Goal: Download file/media

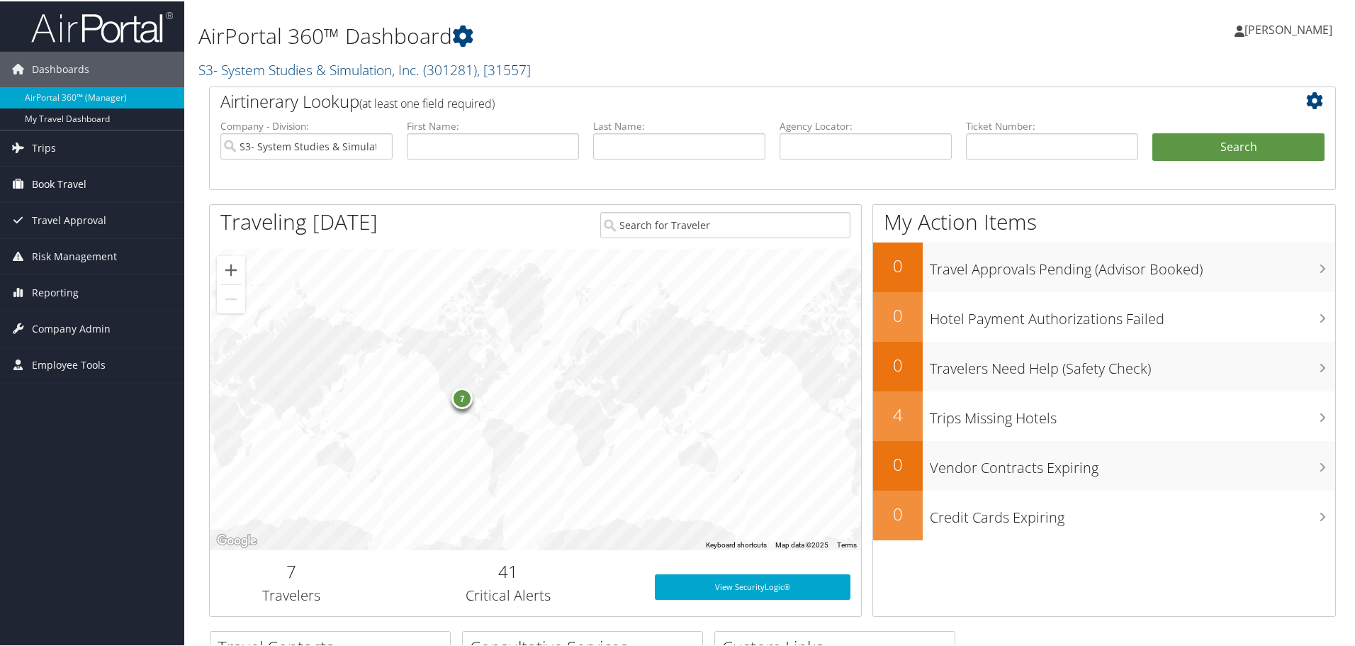
click at [87, 189] on link "Book Travel" at bounding box center [92, 182] width 184 height 35
click at [53, 150] on span "Trips" at bounding box center [44, 146] width 24 height 35
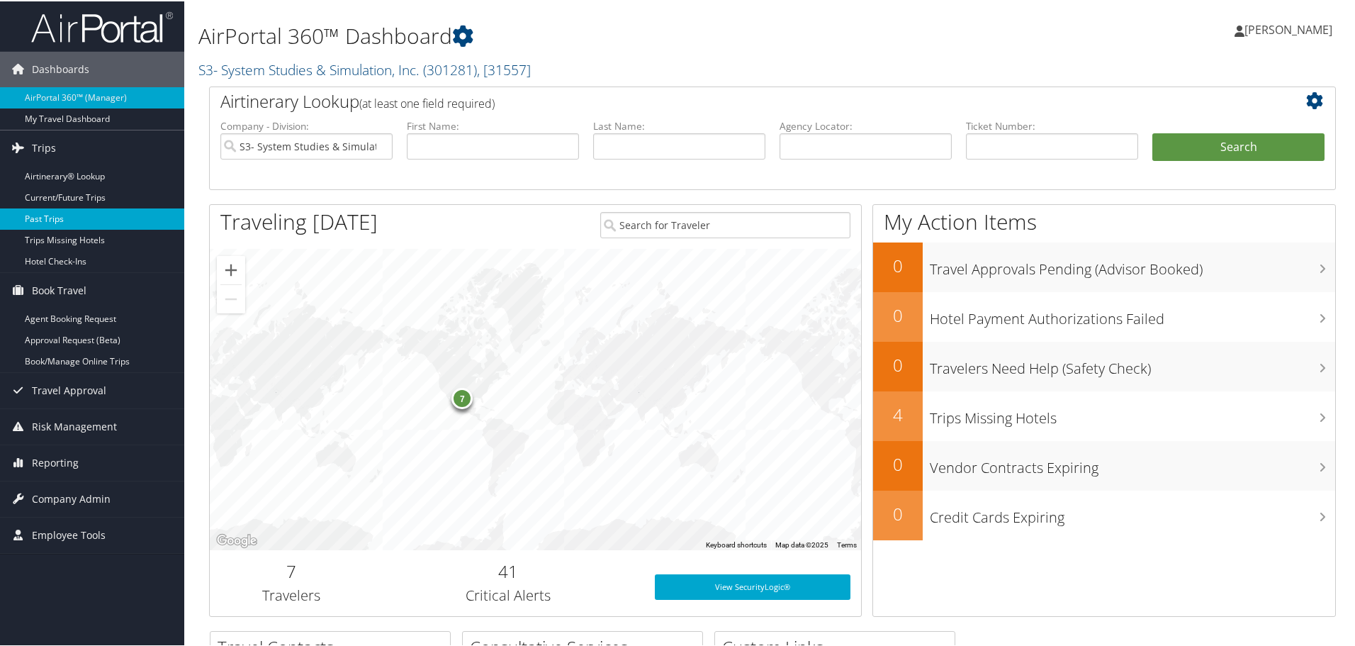
click at [80, 218] on link "Past Trips" at bounding box center [92, 217] width 184 height 21
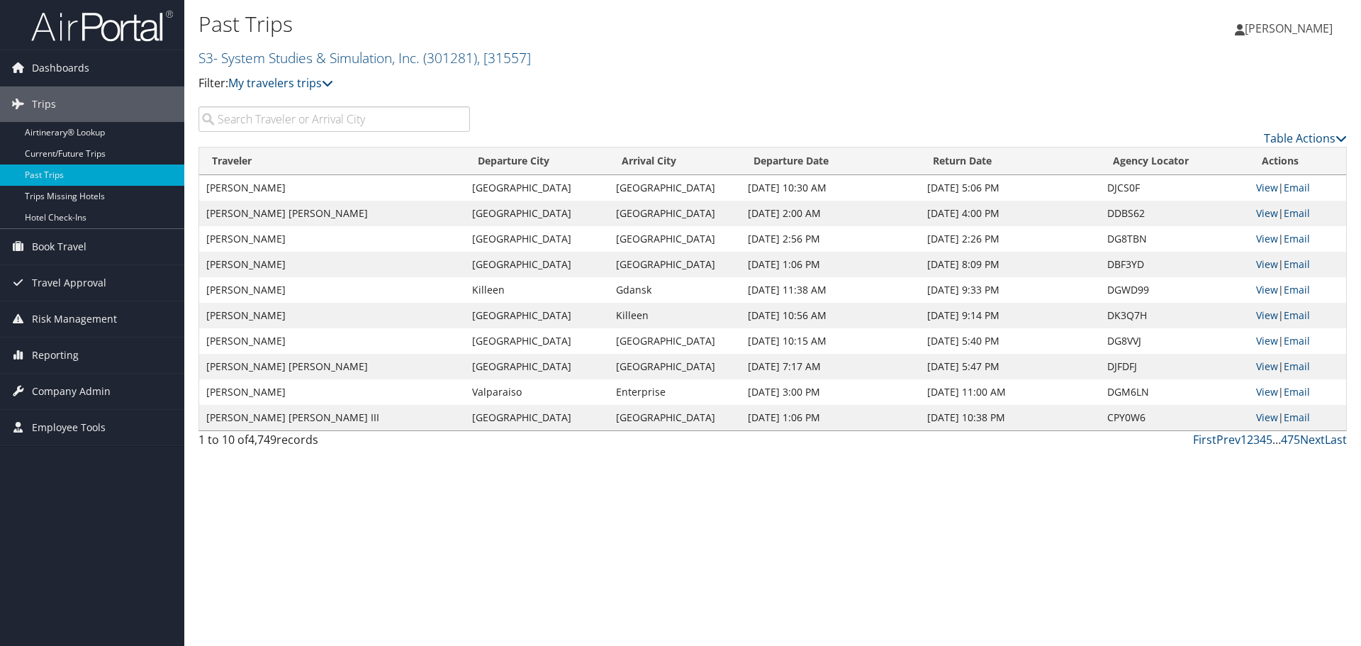
click at [367, 116] on input "search" at bounding box center [334, 119] width 272 height 26
click at [1270, 287] on link "View" at bounding box center [1267, 289] width 22 height 13
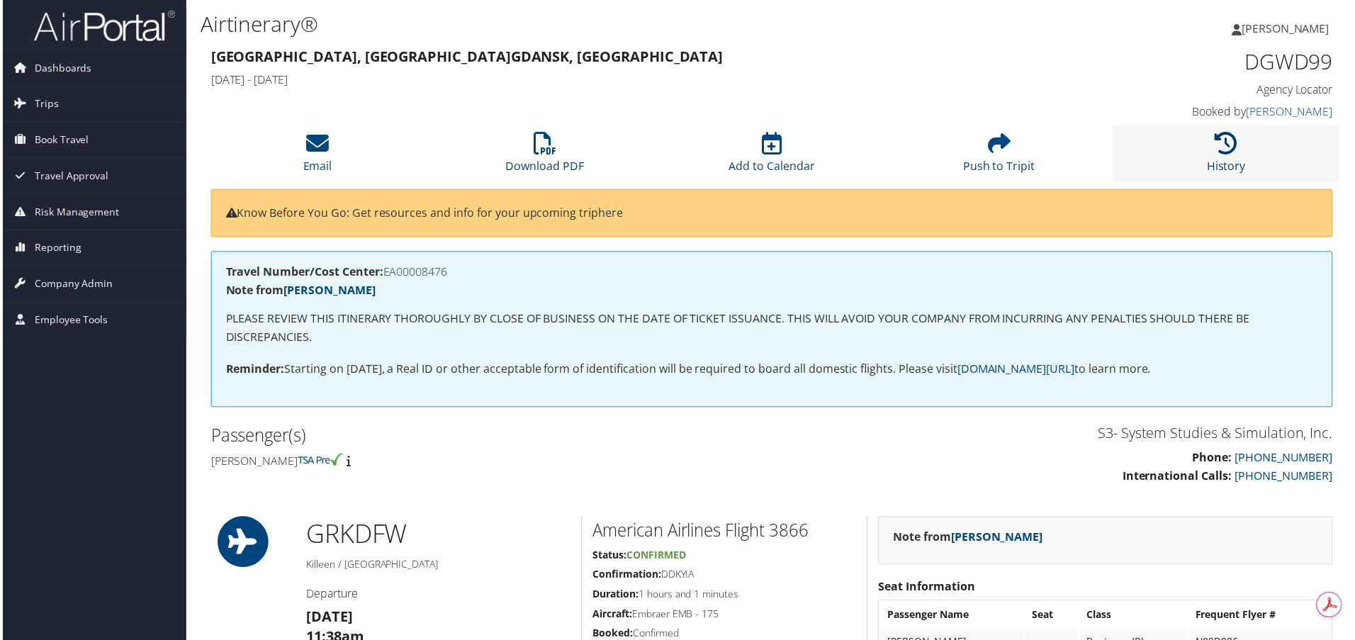
click at [1226, 145] on icon at bounding box center [1229, 144] width 23 height 23
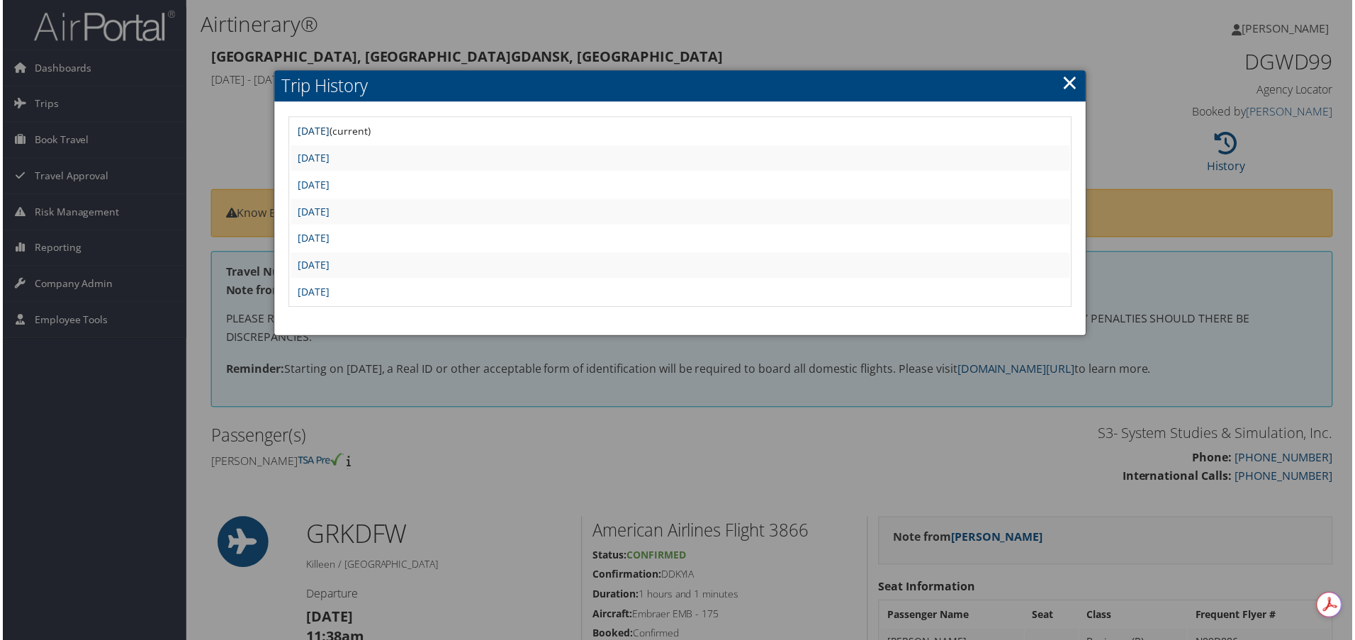
click at [328, 133] on link "Mon Oct 6 11:08:50 MDT 2025" at bounding box center [312, 131] width 32 height 13
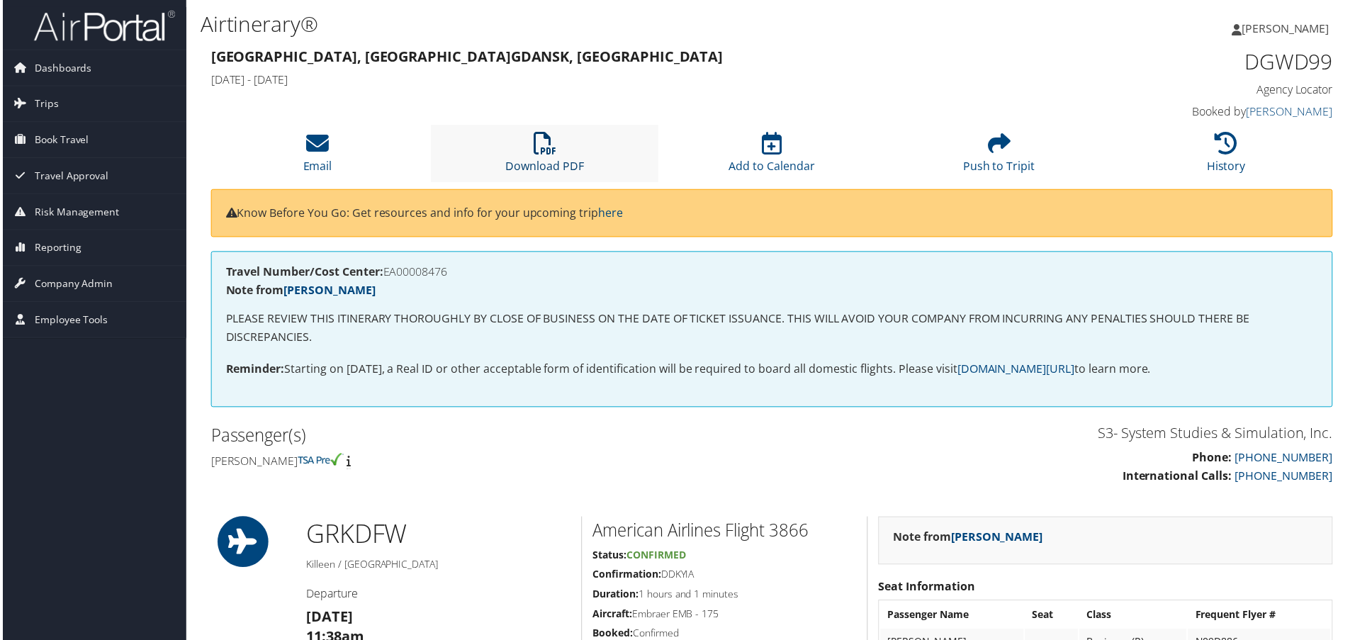
click at [552, 162] on link "Download PDF" at bounding box center [544, 157] width 79 height 34
